Goal: Participate in discussion: Engage in conversation with other users on a specific topic

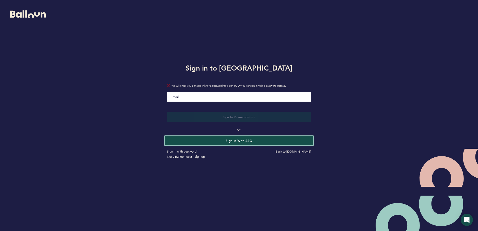
click at [222, 138] on button "Sign in with SSO" at bounding box center [239, 139] width 148 height 9
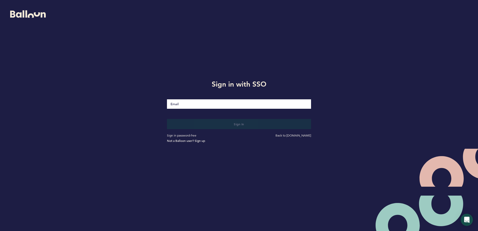
click at [200, 107] on input "Email" at bounding box center [239, 103] width 144 height 9
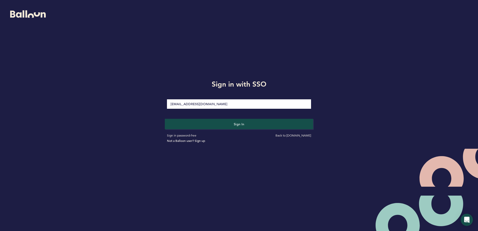
type input "[EMAIL_ADDRESS][DOMAIN_NAME]"
click at [200, 124] on button "Sign in" at bounding box center [239, 123] width 148 height 10
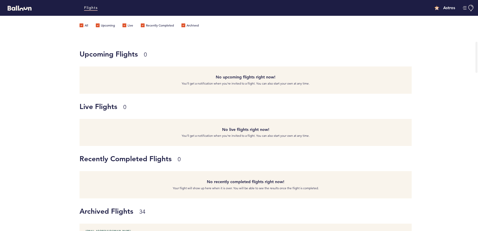
click at [238, 131] on h4 "No live flights right now!" at bounding box center [245, 129] width 324 height 6
click at [88, 7] on link "Flights" at bounding box center [90, 8] width 13 height 6
click at [59, 155] on div "Recently Completed Flights 0 No recently completed flights right now! Your flig…" at bounding box center [239, 172] width 478 height 52
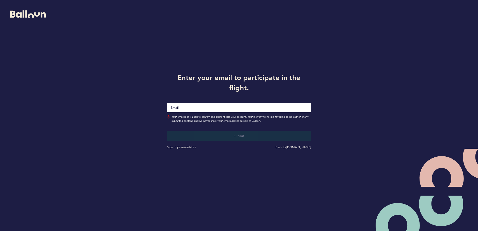
click at [230, 107] on input "Email" at bounding box center [239, 107] width 144 height 9
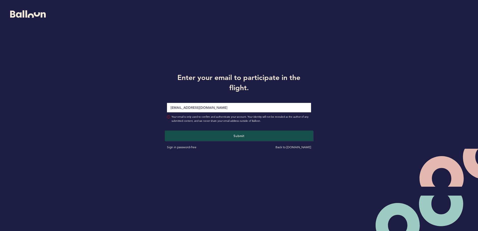
type input "[EMAIL_ADDRESS][DOMAIN_NAME]"
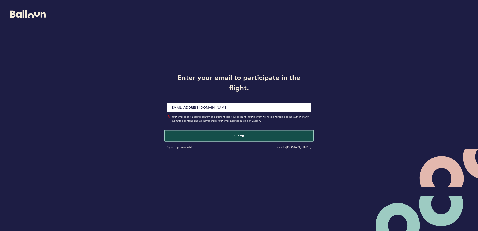
click at [226, 134] on button "Submit" at bounding box center [239, 135] width 148 height 10
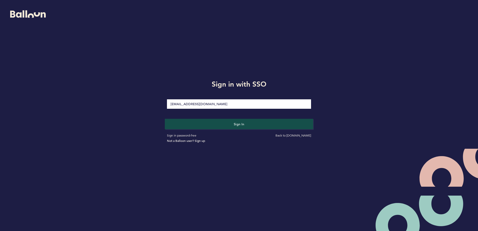
type input "[EMAIL_ADDRESS][DOMAIN_NAME]"
click at [214, 124] on button "Sign in" at bounding box center [239, 123] width 148 height 10
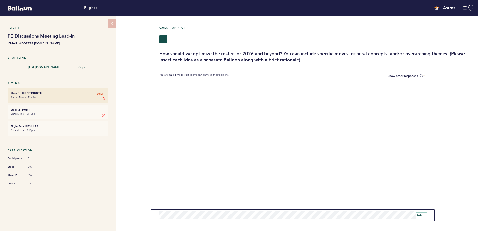
click at [425, 214] on span "Submit" at bounding box center [421, 215] width 10 height 4
click at [255, 209] on form "Submit" at bounding box center [293, 214] width 284 height 11
click at [422, 213] on span "Submit" at bounding box center [421, 215] width 10 height 4
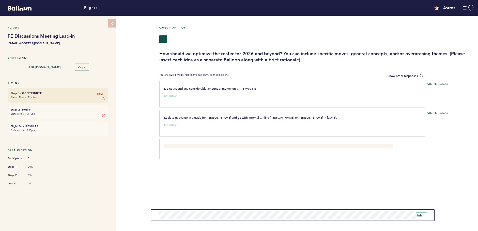
click at [418, 213] on span "Submit" at bounding box center [421, 215] width 10 height 4
click at [186, 220] on form "Submit" at bounding box center [293, 214] width 284 height 11
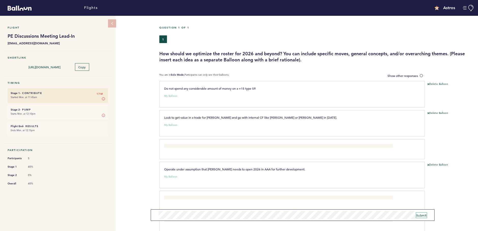
click at [420, 213] on span "Submit" at bounding box center [421, 215] width 10 height 4
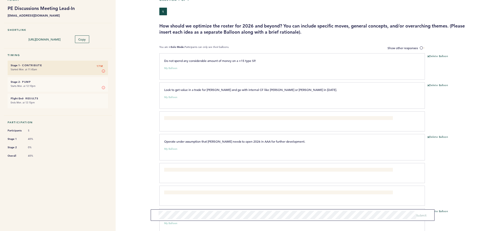
scroll to position [59, 0]
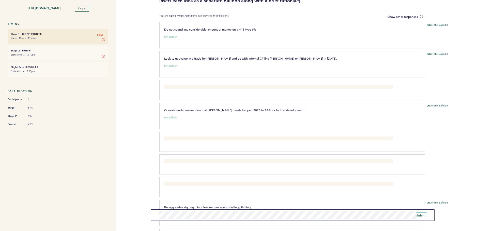
click at [417, 216] on span "Submit" at bounding box center [421, 215] width 10 height 4
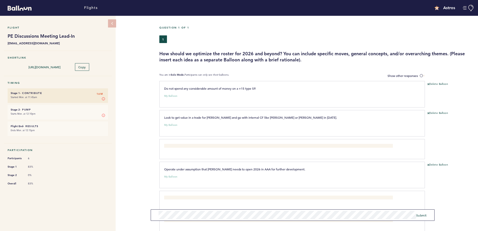
scroll to position [201, 0]
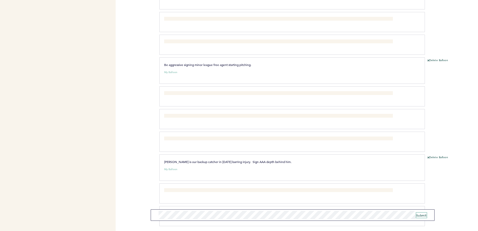
click at [423, 216] on span "Submit" at bounding box center [421, 215] width 10 height 4
click at [446, 199] on div at bounding box center [451, 194] width 53 height 21
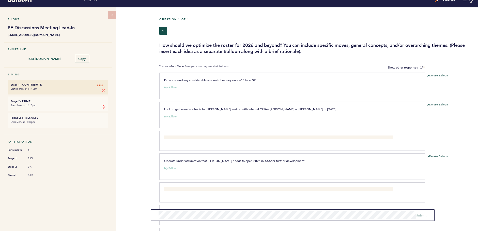
scroll to position [0, 0]
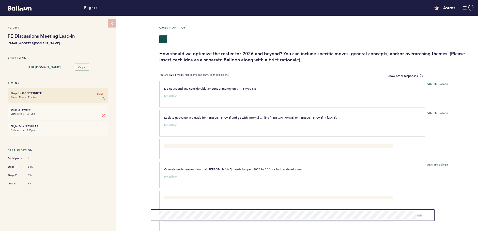
drag, startPoint x: 89, startPoint y: 116, endPoint x: 133, endPoint y: 87, distance: 52.0
click at [133, 87] on div "Flight PE Discussions Meeting Lead-In [EMAIL_ADDRESS][DOMAIN_NAME] Shortlink [U…" at bounding box center [239, 123] width 478 height 215
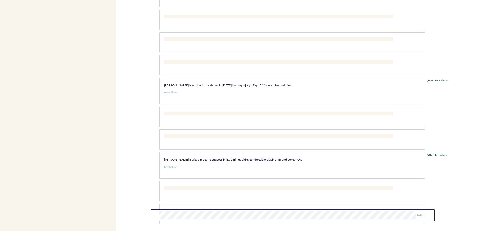
scroll to position [298, 0]
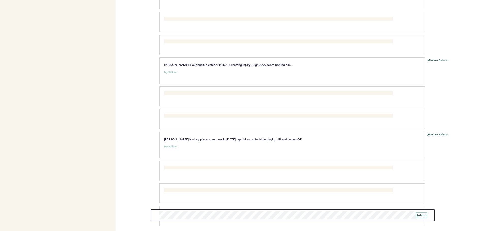
click at [419, 214] on span "Submit" at bounding box center [421, 215] width 10 height 4
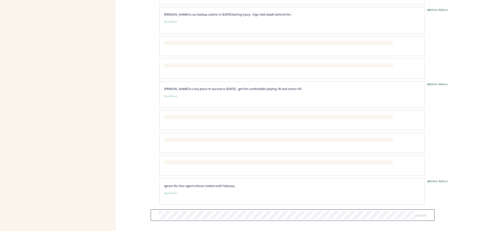
scroll to position [349, 0]
click at [130, 138] on div "Flights Astros [EMAIL_ADDRESS][DOMAIN_NAME] Team Domain: astros Notification Pr…" at bounding box center [239, 115] width 478 height 231
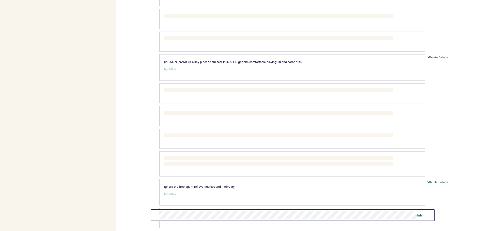
scroll to position [400, 0]
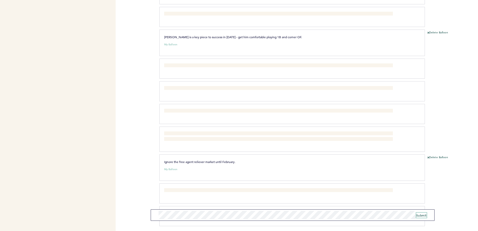
click at [421, 214] on span "Submit" at bounding box center [421, 215] width 10 height 4
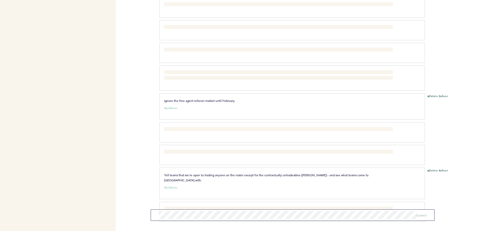
scroll to position [474, 0]
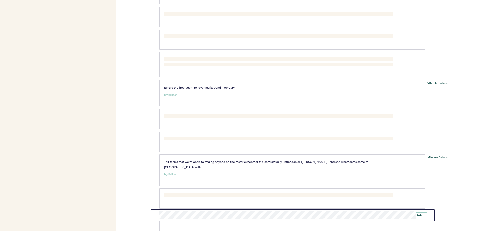
click at [420, 215] on span "Submit" at bounding box center [421, 215] width 10 height 4
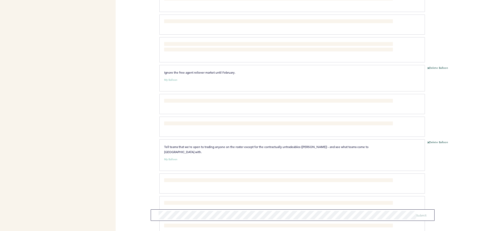
scroll to position [548, 0]
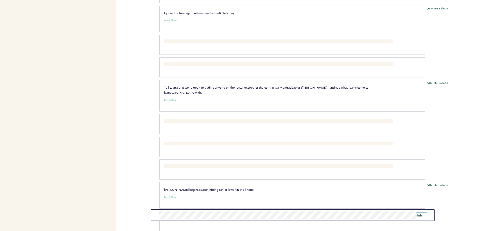
click at [421, 215] on span "Submit" at bounding box center [421, 215] width 10 height 4
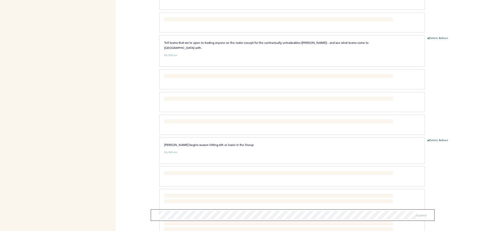
scroll to position [655, 0]
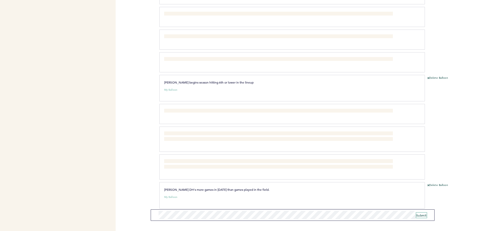
click at [421, 214] on span "Submit" at bounding box center [421, 215] width 10 height 4
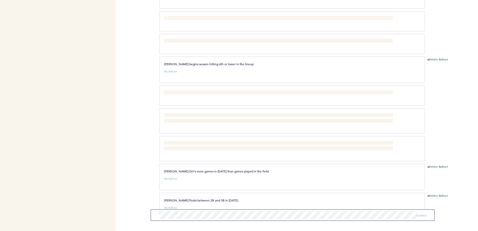
scroll to position [684, 0]
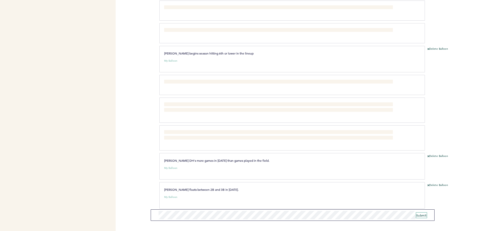
click at [420, 216] on span "Submit" at bounding box center [421, 215] width 10 height 4
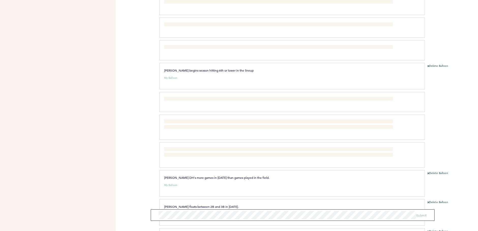
scroll to position [736, 0]
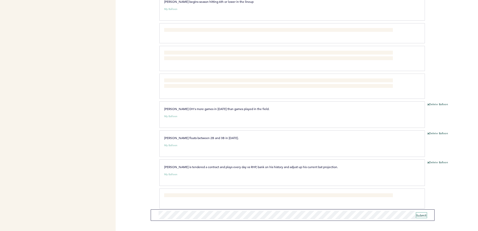
click at [419, 214] on span "Submit" at bounding box center [421, 215] width 10 height 4
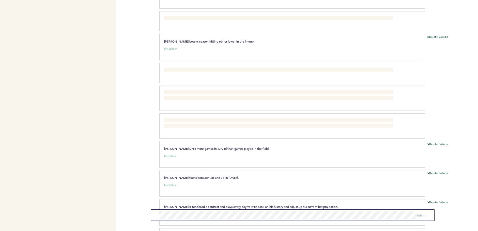
scroll to position [787, 0]
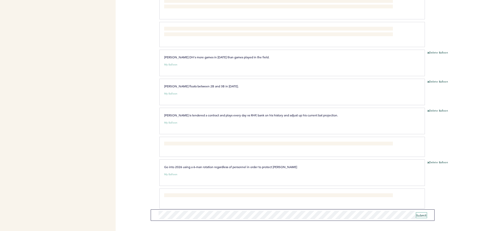
click at [423, 215] on span "Submit" at bounding box center [421, 215] width 10 height 4
click at [417, 216] on span "Submit" at bounding box center [421, 215] width 10 height 4
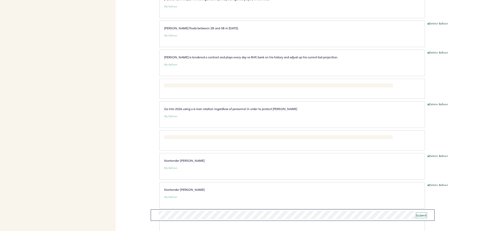
click at [425, 217] on button "Submit" at bounding box center [421, 214] width 10 height 5
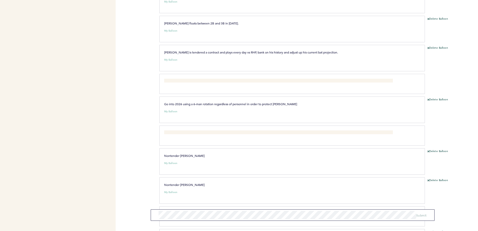
scroll to position [897, 0]
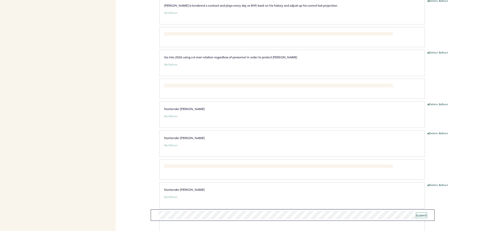
click at [421, 215] on span "Submit" at bounding box center [421, 215] width 10 height 4
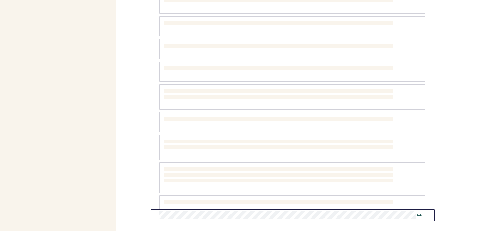
scroll to position [1244, 0]
click at [418, 215] on span "Submit" at bounding box center [421, 215] width 10 height 4
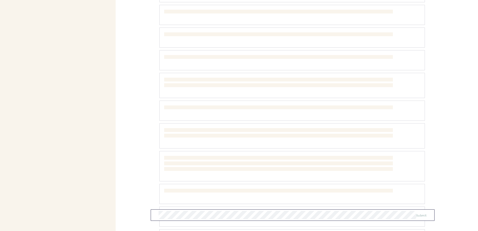
scroll to position [1388, 0]
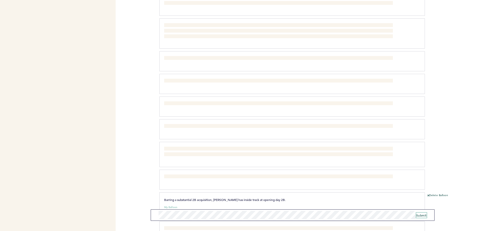
click at [423, 215] on span "Submit" at bounding box center [421, 215] width 10 height 4
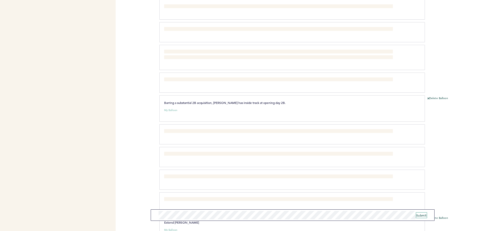
click at [419, 216] on span "Submit" at bounding box center [421, 215] width 10 height 4
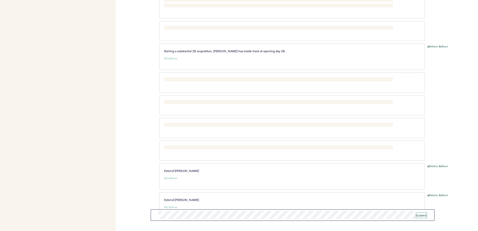
click at [421, 216] on span "Submit" at bounding box center [421, 215] width 10 height 4
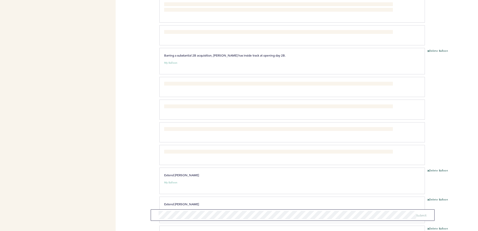
scroll to position [1565, 0]
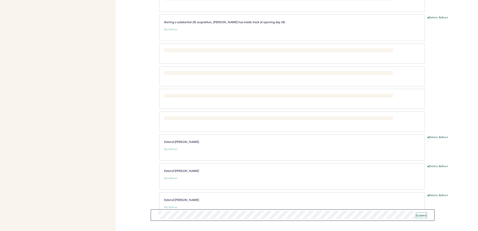
click at [422, 214] on span "Submit" at bounding box center [421, 215] width 10 height 4
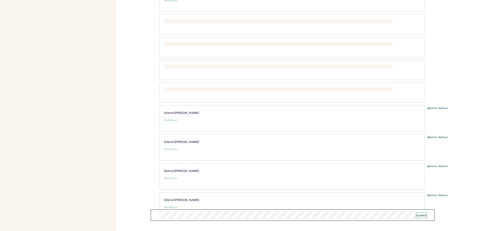
click at [418, 216] on span "Submit" at bounding box center [421, 215] width 10 height 4
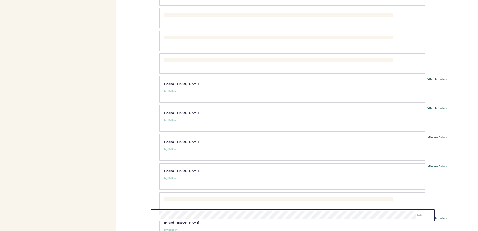
scroll to position [1673, 0]
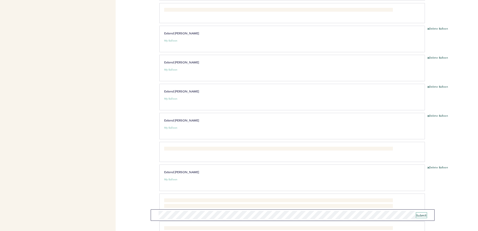
click at [417, 214] on span "Submit" at bounding box center [421, 215] width 10 height 4
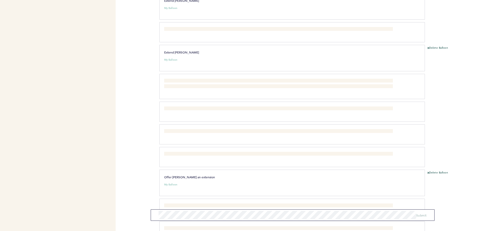
scroll to position [1815, 0]
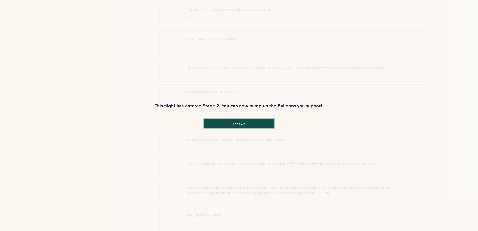
click at [238, 124] on button "let's go" at bounding box center [239, 123] width 71 height 9
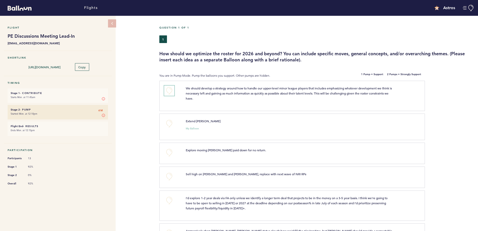
click at [168, 86] on button "+0" at bounding box center [169, 90] width 10 height 10
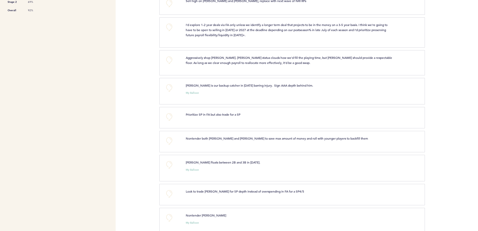
scroll to position [178, 0]
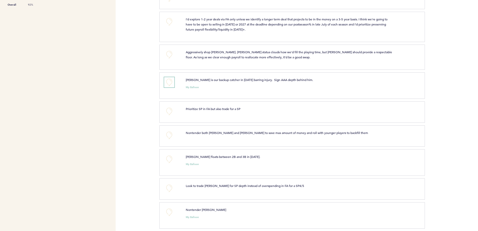
click at [171, 84] on button "+0" at bounding box center [169, 82] width 10 height 10
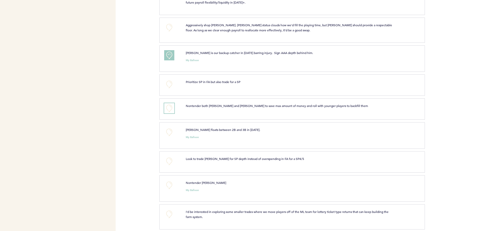
click at [169, 107] on button "+0" at bounding box center [169, 108] width 10 height 10
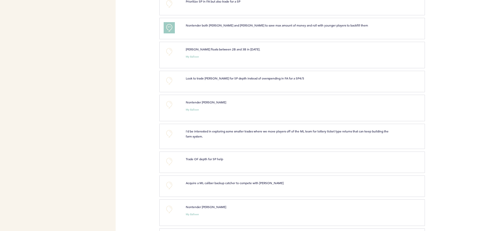
scroll to position [286, 0]
click at [172, 103] on button "+0" at bounding box center [169, 104] width 10 height 10
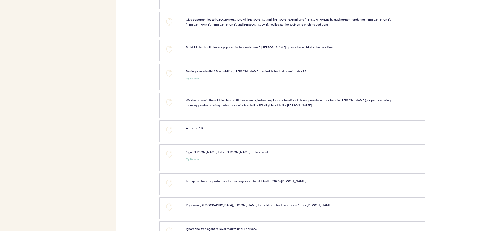
scroll to position [798, 0]
click at [170, 101] on button "+0" at bounding box center [169, 102] width 10 height 10
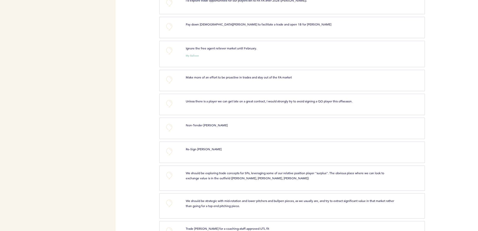
scroll to position [978, 0]
click at [170, 99] on button "+0" at bounding box center [169, 103] width 10 height 10
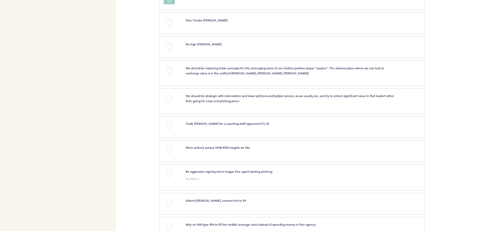
scroll to position [1086, 0]
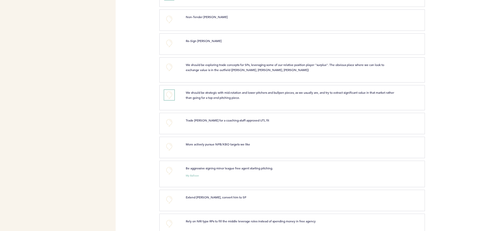
click at [171, 90] on button "+0" at bounding box center [169, 95] width 10 height 10
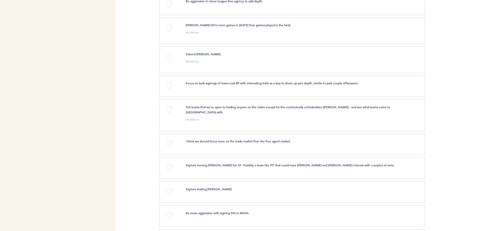
scroll to position [1323, 0]
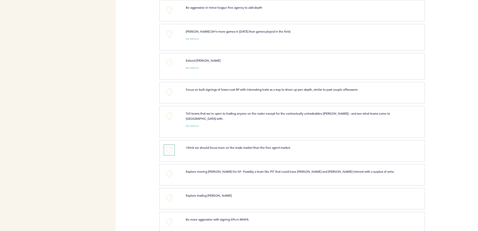
click at [170, 147] on button "+0" at bounding box center [169, 150] width 10 height 10
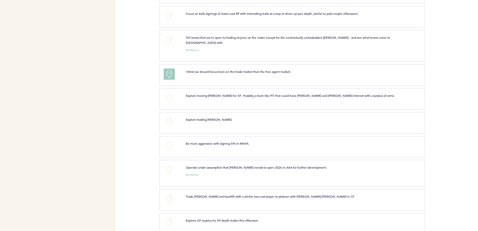
scroll to position [1410, 0]
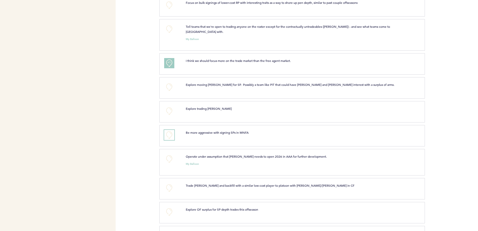
click at [170, 133] on button "+0" at bounding box center [169, 135] width 10 height 10
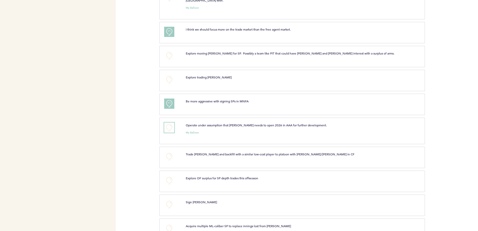
click at [166, 123] on button "+0" at bounding box center [169, 127] width 10 height 10
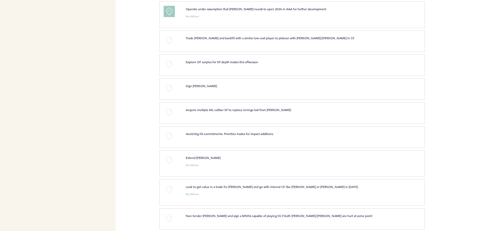
scroll to position [1593, 0]
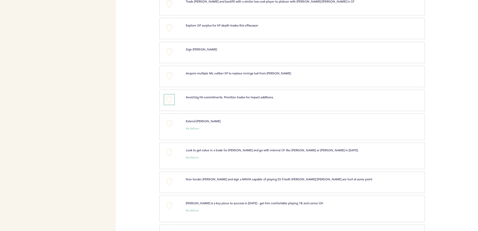
click at [170, 97] on button "+0" at bounding box center [169, 99] width 10 height 10
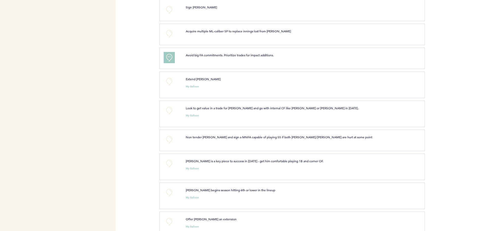
scroll to position [1638, 0]
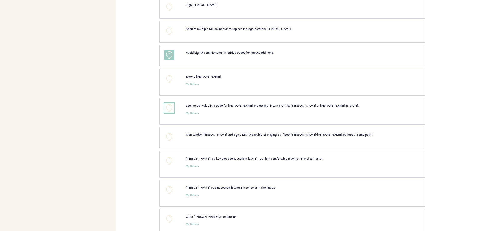
click at [173, 105] on button "+0" at bounding box center [169, 108] width 10 height 10
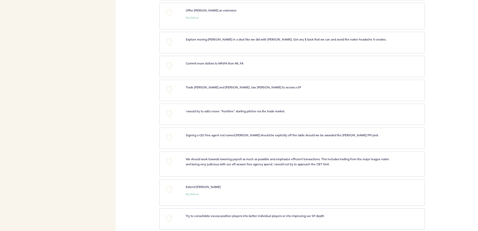
scroll to position [1844, 0]
click at [166, 135] on button "+0" at bounding box center [169, 137] width 10 height 10
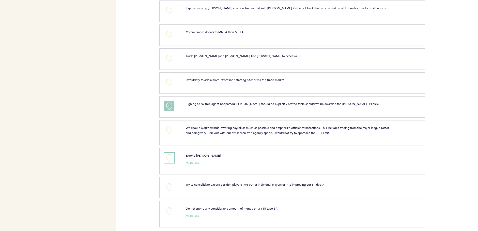
click at [172, 157] on button "+0" at bounding box center [169, 158] width 10 height 10
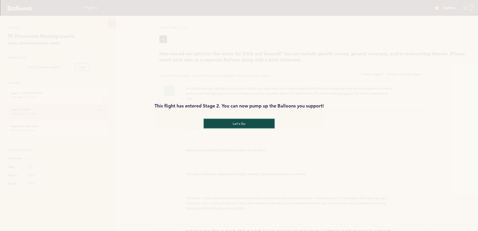
click at [234, 124] on button "let's go" at bounding box center [239, 123] width 71 height 9
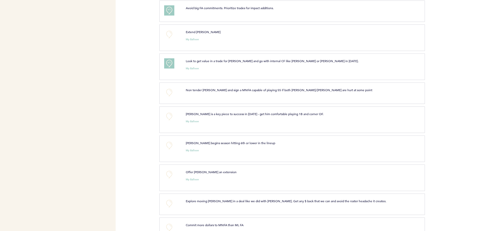
scroll to position [1875, 0]
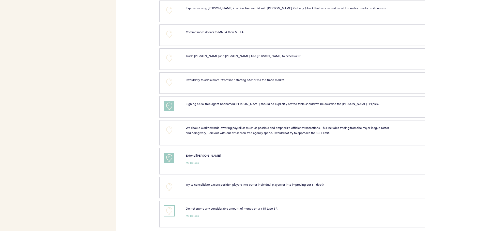
click at [167, 209] on button "+0" at bounding box center [169, 210] width 10 height 10
click at [173, 205] on button "+1" at bounding box center [169, 210] width 10 height 10
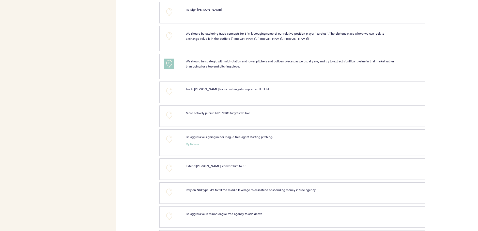
scroll to position [1117, 0]
drag, startPoint x: 136, startPoint y: 129, endPoint x: 134, endPoint y: 103, distance: 25.5
click at [134, 103] on div "Flights Astros [EMAIL_ADDRESS][DOMAIN_NAME] Team Domain: astros Notification Pr…" at bounding box center [239, 115] width 478 height 231
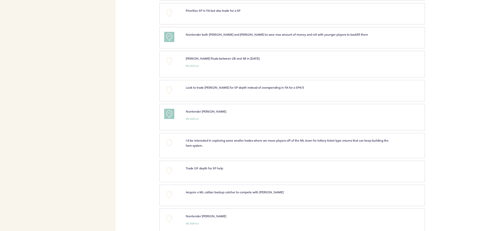
scroll to position [277, 0]
click at [452, 133] on section "+0 I'd be interested in exploring some smaller trades where we move players off…" at bounding box center [318, 146] width 319 height 28
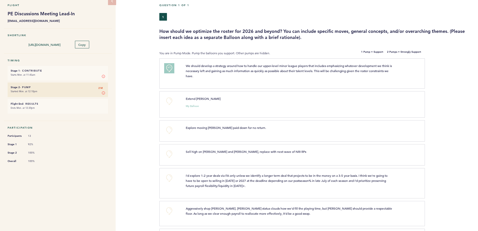
scroll to position [0, 0]
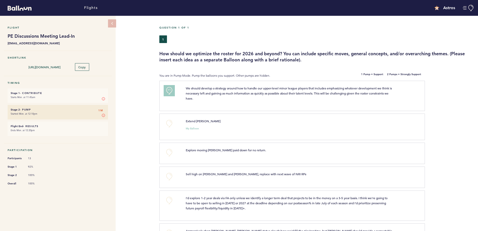
click at [166, 87] on button "+1" at bounding box center [169, 90] width 10 height 10
click at [166, 87] on button "+2" at bounding box center [169, 90] width 10 height 10
click at [156, 101] on div "Flight PE Discussions Meeting Lead-In [EMAIL_ADDRESS][DOMAIN_NAME] Shortlink [U…" at bounding box center [239, 123] width 478 height 215
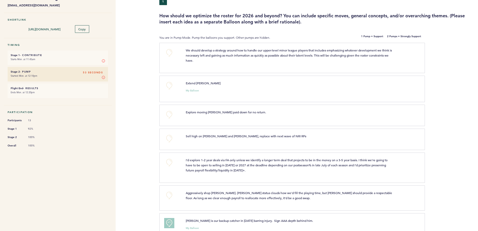
scroll to position [38, 0]
click at [172, 87] on button "+0" at bounding box center [169, 86] width 10 height 10
click at [457, 101] on div at bounding box center [451, 91] width 53 height 28
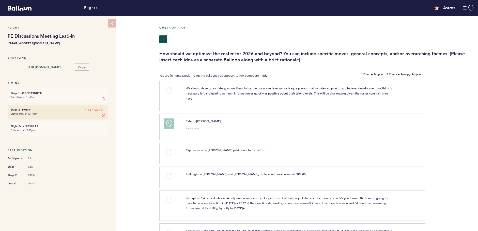
scroll to position [0, 0]
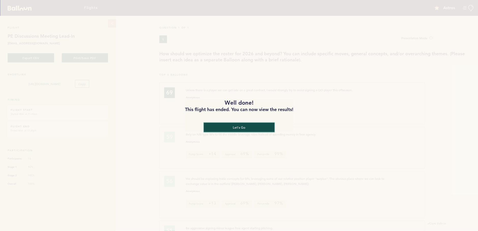
click at [238, 129] on button "let's go" at bounding box center [239, 127] width 71 height 9
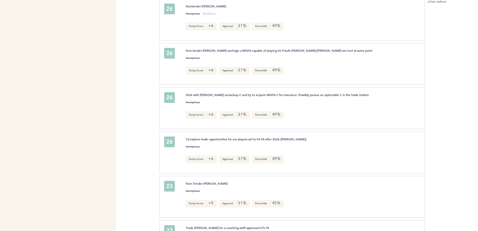
scroll to position [1723, 0]
